Goal: Transaction & Acquisition: Subscribe to service/newsletter

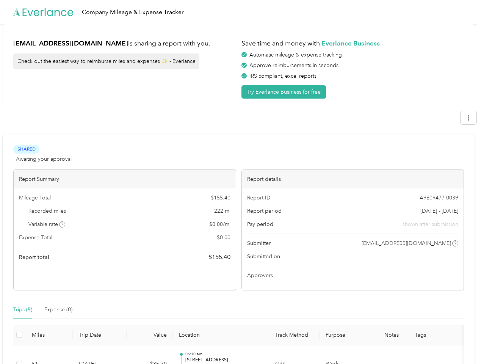
click at [242, 182] on div "Report details" at bounding box center [353, 179] width 222 height 19
click at [240, 12] on div "Company Mileage & Expense Tracker" at bounding box center [238, 12] width 477 height 24
click at [285, 92] on button "Try Everlance Business for free" at bounding box center [283, 91] width 84 height 13
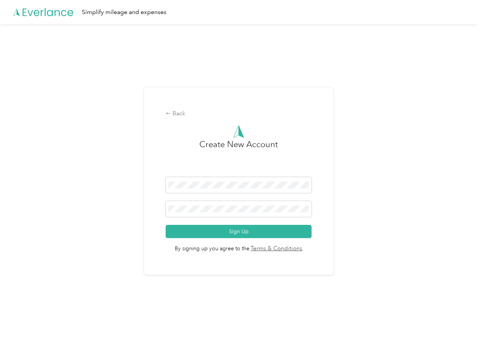
click at [472, 117] on div "Back Create New Account Sign Up By signing up you agree to the Terms & Conditio…" at bounding box center [238, 184] width 477 height 320
click at [63, 224] on div "Back Create New Account Sign Up By signing up you agree to the Terms & Conditio…" at bounding box center [238, 184] width 477 height 320
click at [299, 243] on span "By signing up you agree to the Terms & Conditions" at bounding box center [239, 245] width 146 height 15
click at [23, 309] on div "Back Create New Account Sign Up By signing up you agree to the Terms & Conditio…" at bounding box center [238, 184] width 477 height 320
click at [58, 309] on div "Back Create New Account Sign Up By signing up you agree to the Terms & Conditio…" at bounding box center [238, 184] width 477 height 320
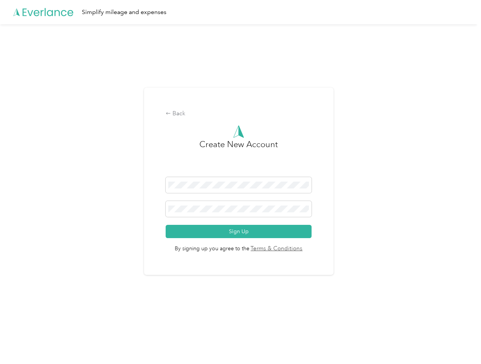
click at [19, 334] on div "Back Create New Account Sign Up By signing up you agree to the Terms & Conditio…" at bounding box center [238, 184] width 477 height 320
click at [234, 354] on html "Simplify mileage and expenses Back Create New Account Sign Up By signing up you…" at bounding box center [238, 182] width 477 height 364
